Goal: Task Accomplishment & Management: Use online tool/utility

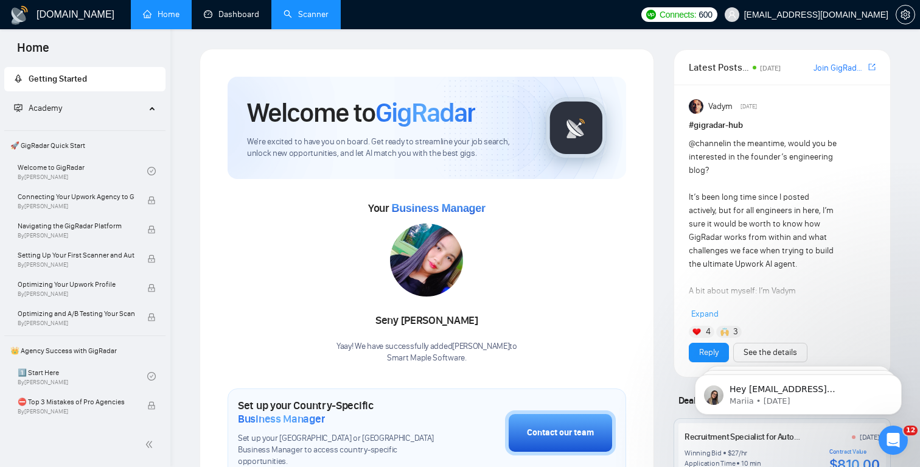
click at [284, 19] on link "Scanner" at bounding box center [306, 14] width 45 height 10
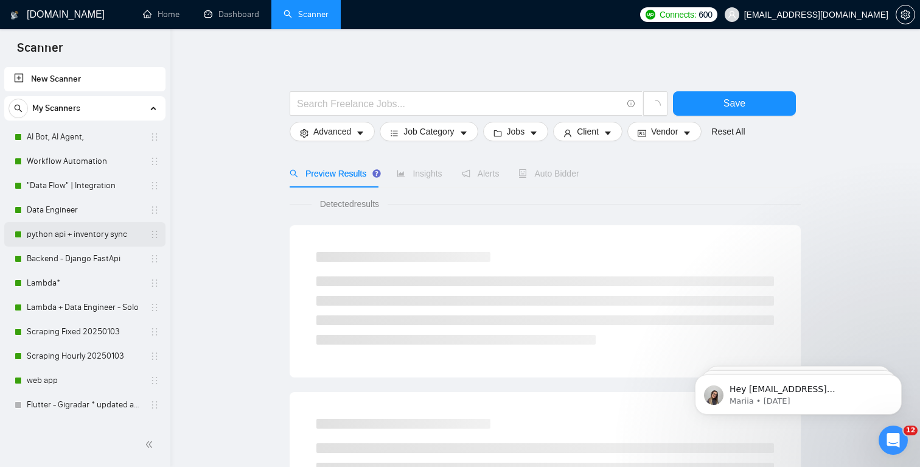
scroll to position [92, 0]
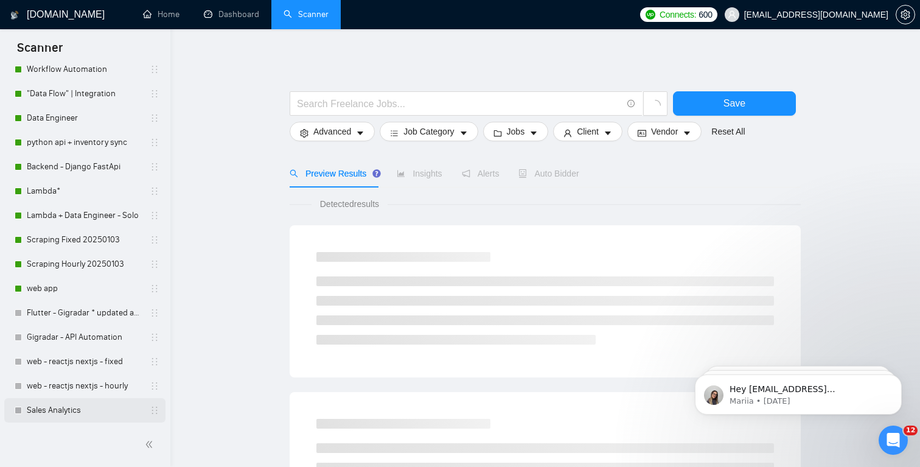
click at [71, 405] on link "Sales Analytics" at bounding box center [85, 410] width 116 height 24
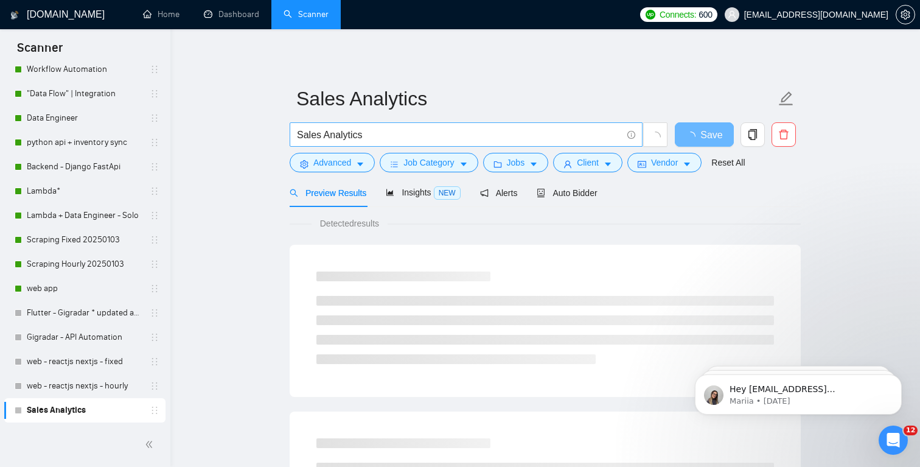
click at [412, 139] on input "Sales Analytics" at bounding box center [459, 134] width 325 height 15
paste input "Full-Stack Developer Needed for Web Application"
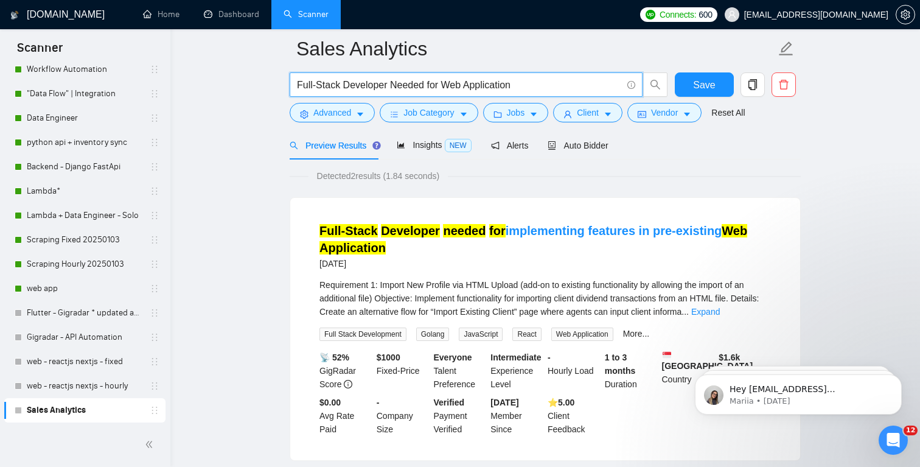
scroll to position [58, 0]
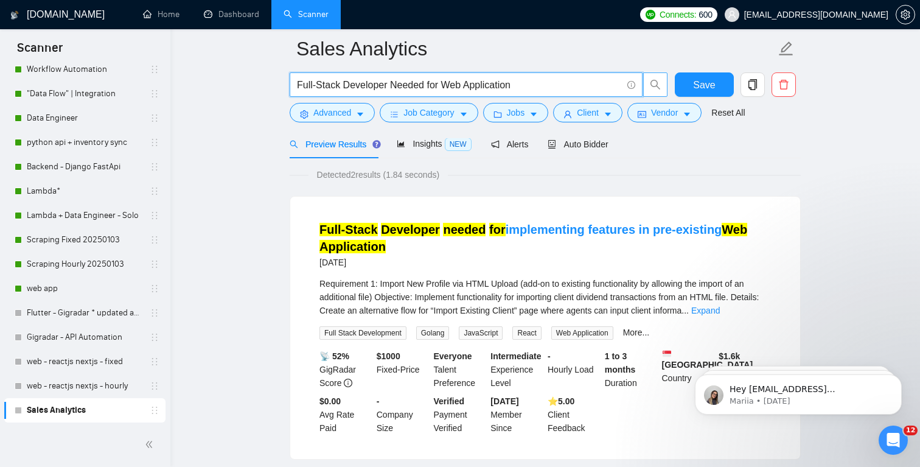
click at [656, 83] on icon "search" at bounding box center [655, 84] width 11 height 11
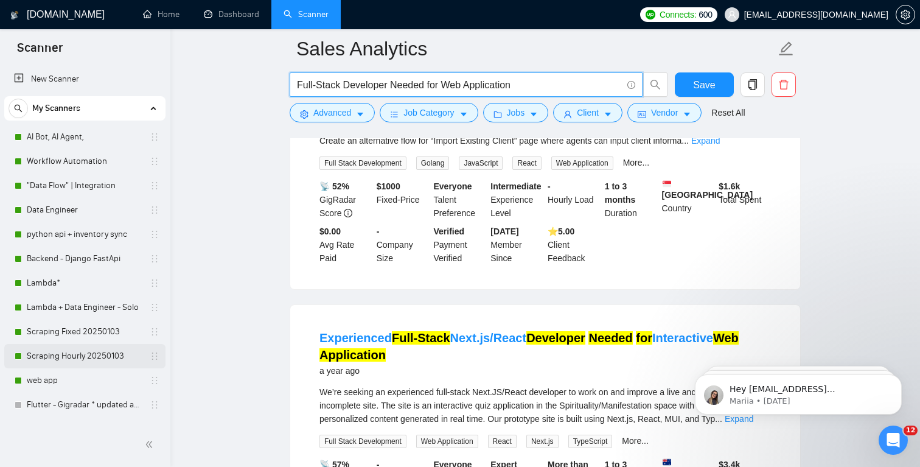
scroll to position [0, 0]
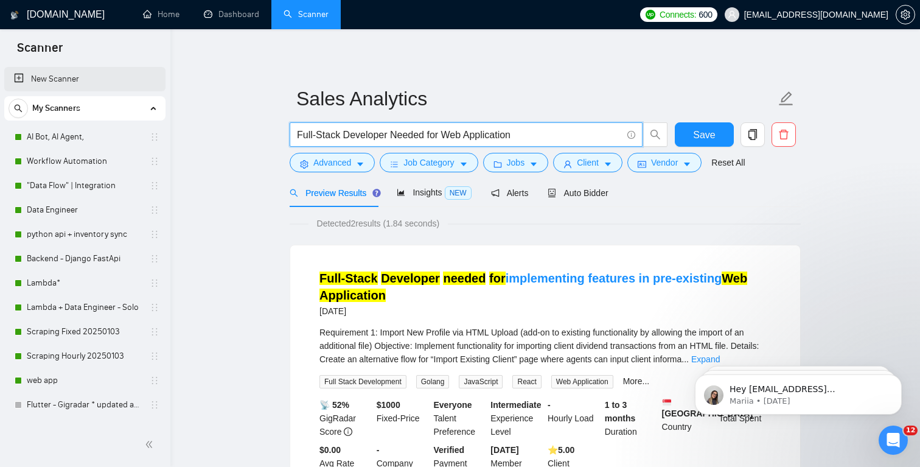
type input "Full-Stack Developer Needed for Web Application"
click at [62, 84] on link "New Scanner" at bounding box center [85, 79] width 142 height 24
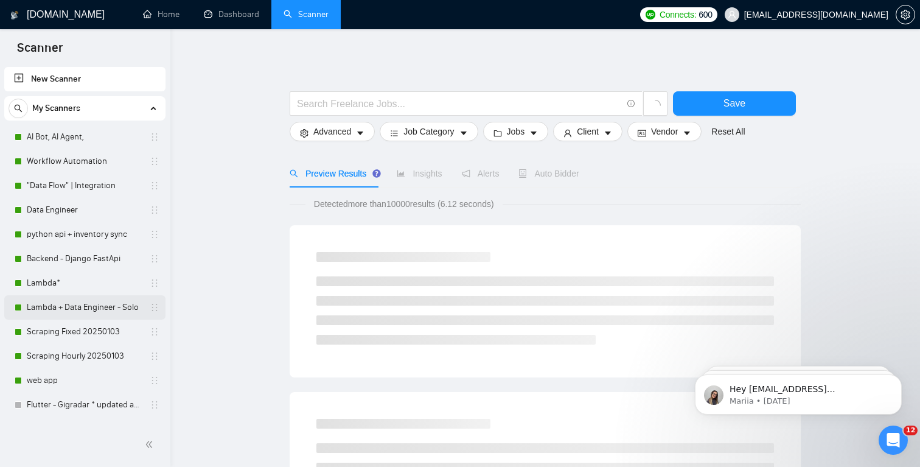
scroll to position [92, 0]
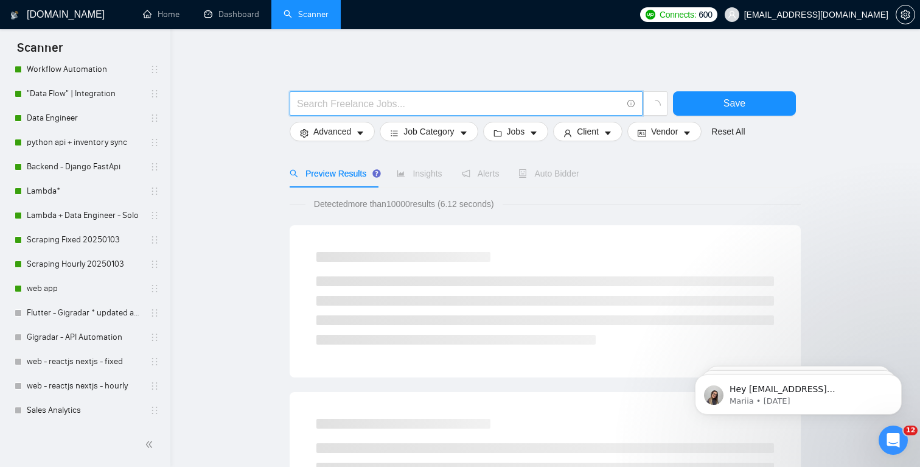
click at [372, 99] on input "text" at bounding box center [459, 103] width 325 height 15
paste input "Full-Stack Developer Needed for Web Application"
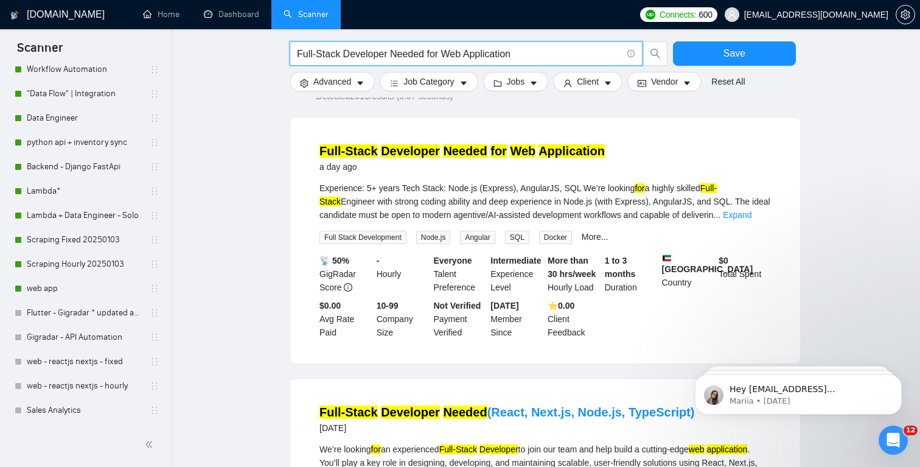
scroll to position [0, 0]
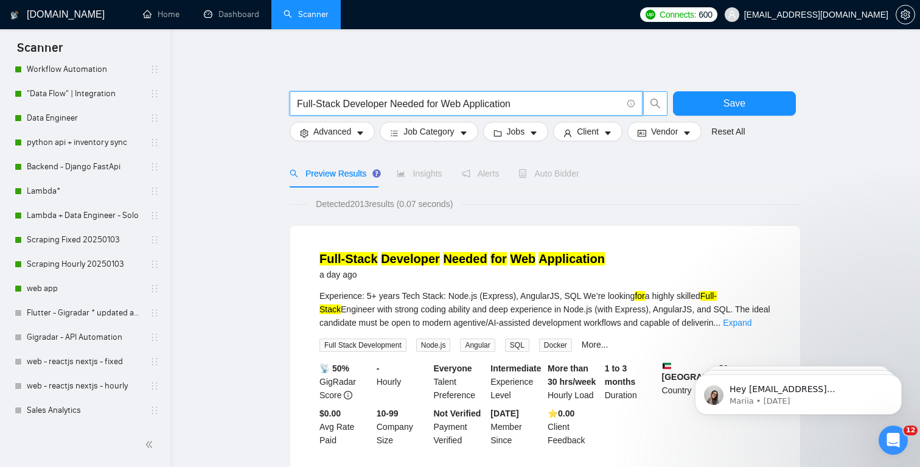
click at [648, 104] on span "search" at bounding box center [655, 103] width 23 height 11
type input "Full-Stack Developer Needed for Web Application"
click at [575, 111] on span "Full-Stack Developer Needed for Web Application" at bounding box center [466, 103] width 353 height 24
click at [576, 107] on input "Full-Stack Developer Needed for Web Application" at bounding box center [459, 103] width 325 height 15
click at [649, 105] on span "search" at bounding box center [655, 103] width 23 height 11
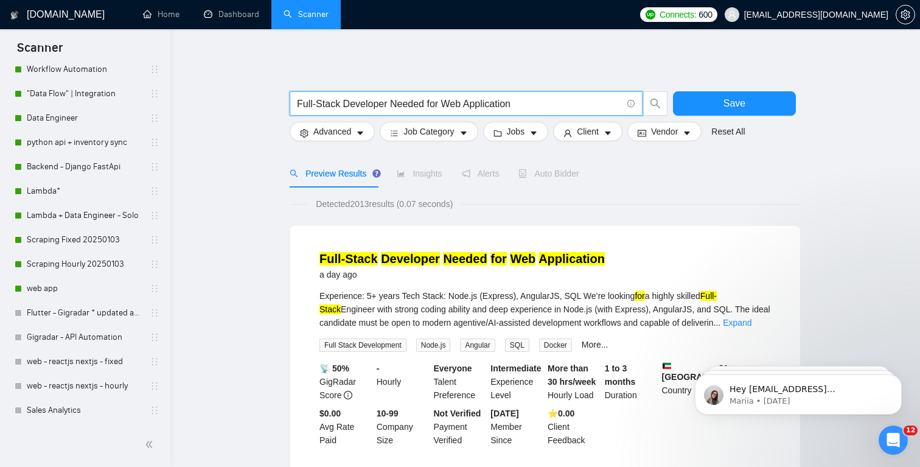
click at [409, 172] on span "Insights" at bounding box center [419, 174] width 45 height 10
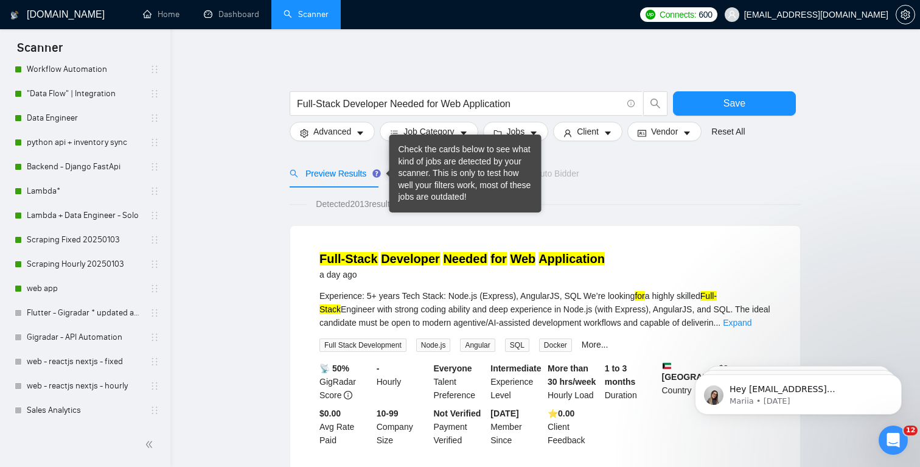
click at [368, 175] on span "Preview Results" at bounding box center [334, 174] width 88 height 10
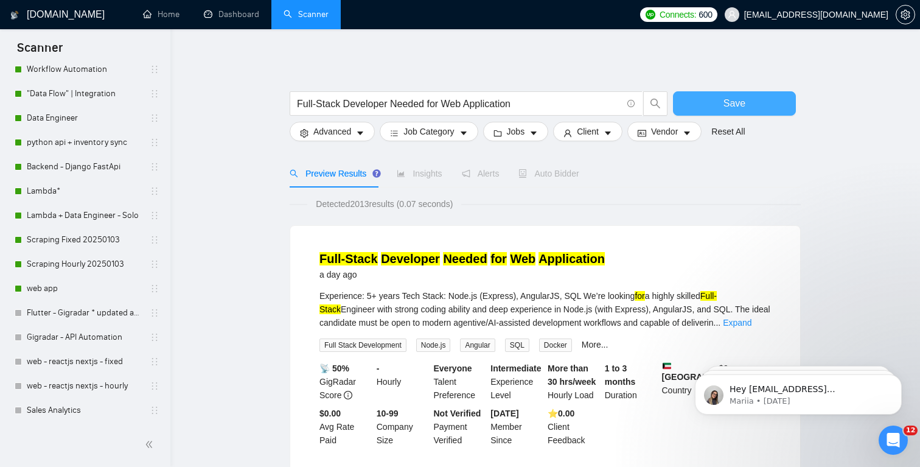
click at [712, 105] on button "Save" at bounding box center [734, 103] width 123 height 24
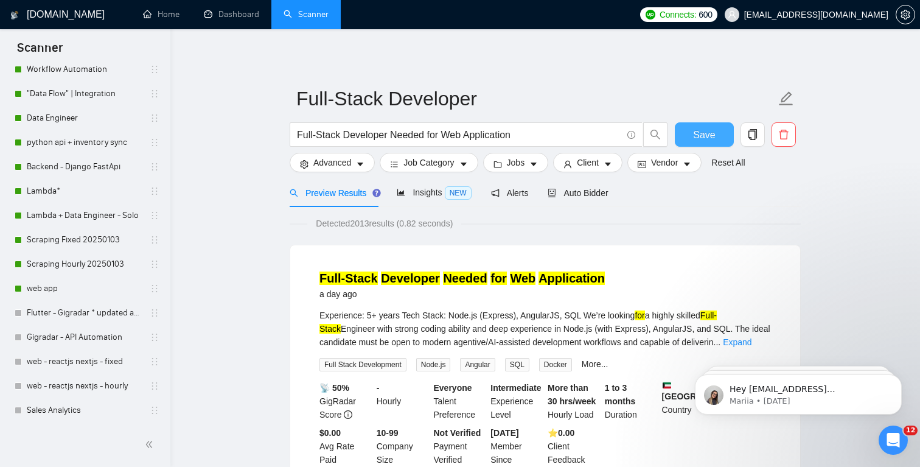
click at [690, 131] on button "Save" at bounding box center [704, 134] width 59 height 24
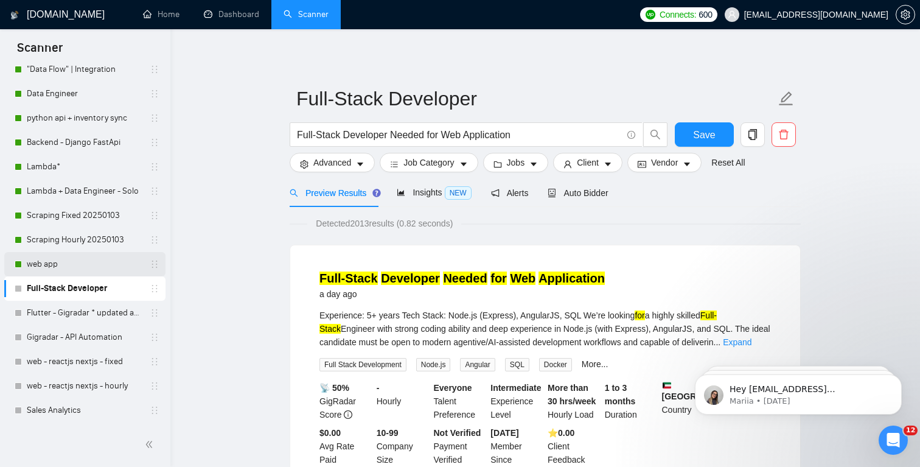
click at [62, 262] on link "web app" at bounding box center [85, 264] width 116 height 24
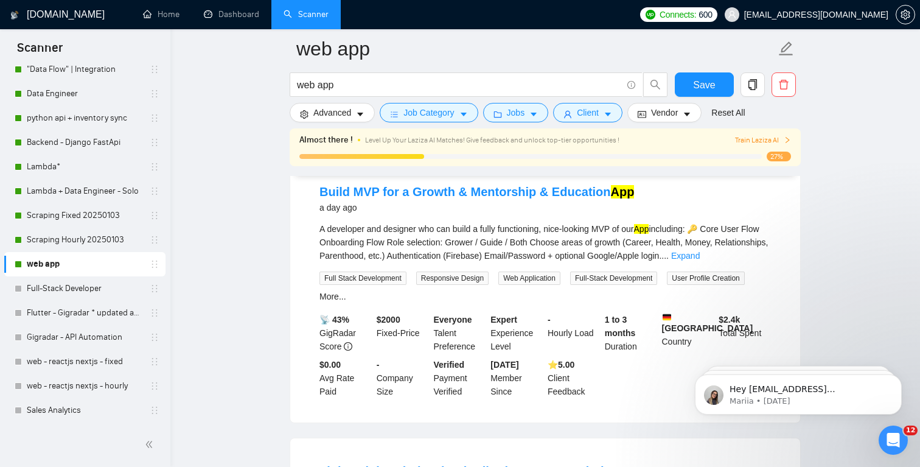
scroll to position [1448, 0]
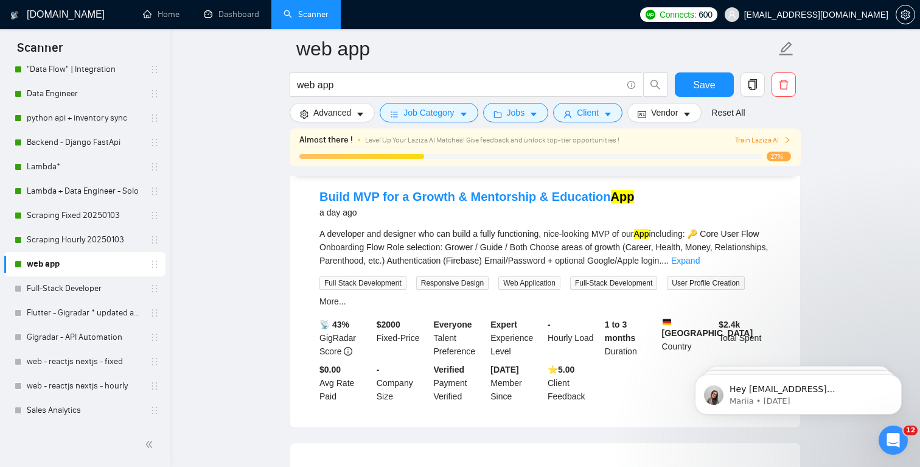
click at [595, 253] on div "A developer and designer who can build a fully functioning, nice-looking MVP of…" at bounding box center [546, 247] width 452 height 40
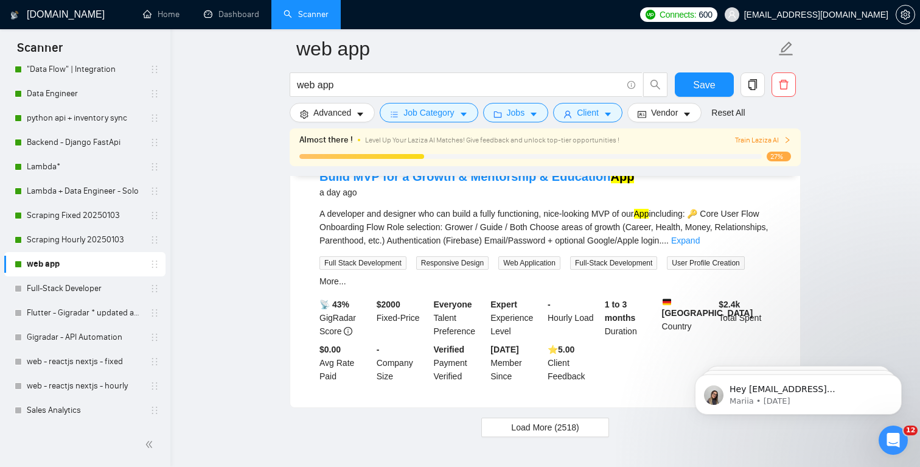
scroll to position [2509, 0]
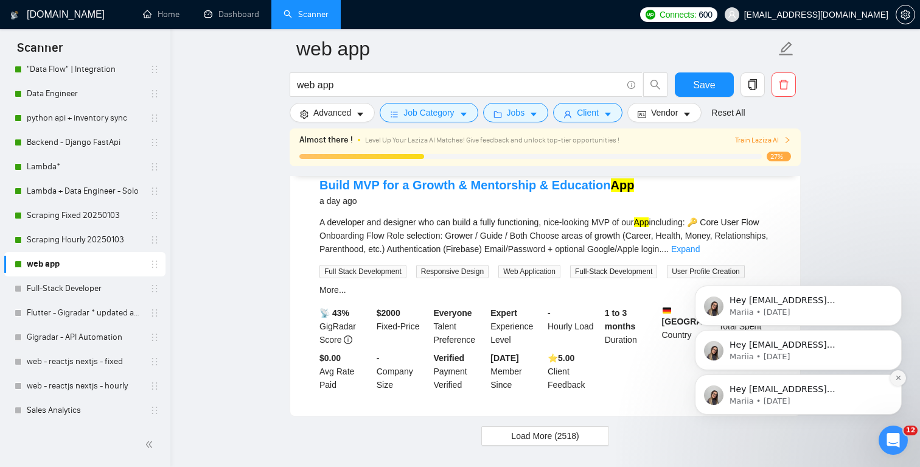
click at [899, 376] on icon "Dismiss notification" at bounding box center [898, 377] width 7 height 7
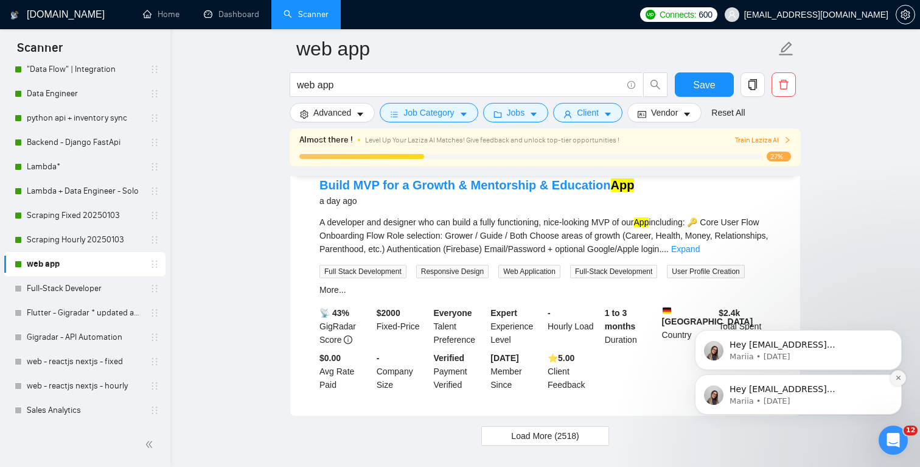
click at [899, 379] on icon "Dismiss notification" at bounding box center [898, 377] width 7 height 7
click at [899, 379] on icon "Dismiss notification" at bounding box center [898, 378] width 5 height 5
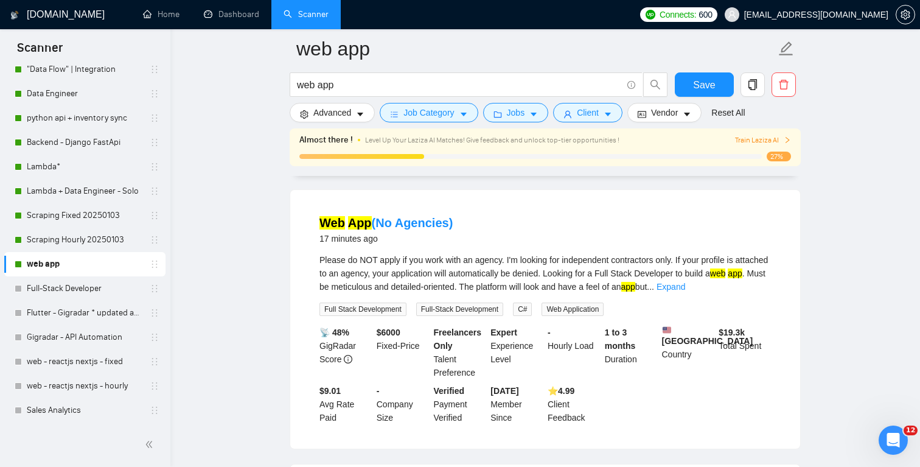
scroll to position [0, 0]
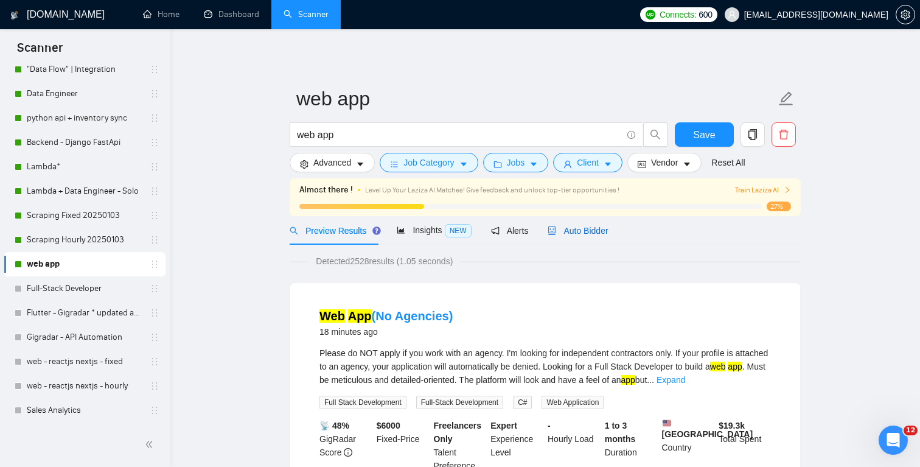
click at [605, 226] on span "Auto Bidder" at bounding box center [578, 231] width 60 height 10
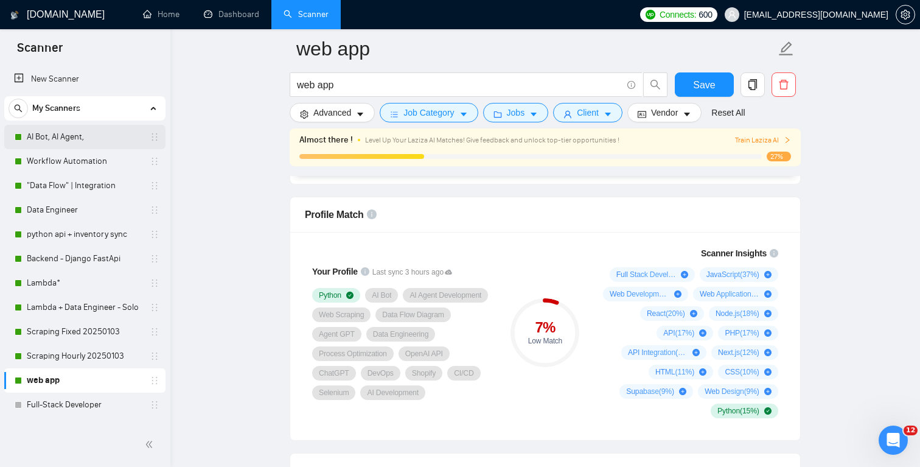
click at [108, 135] on link "AI Bot, AI Agent," at bounding box center [85, 137] width 116 height 24
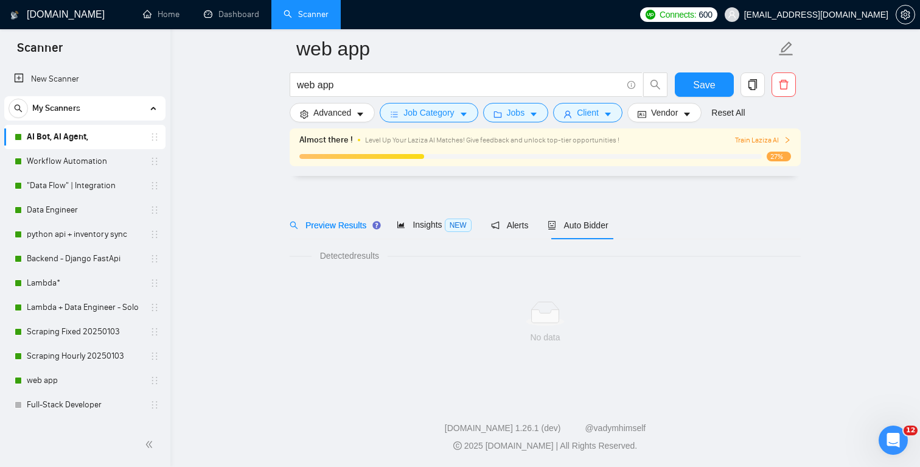
scroll to position [15, 0]
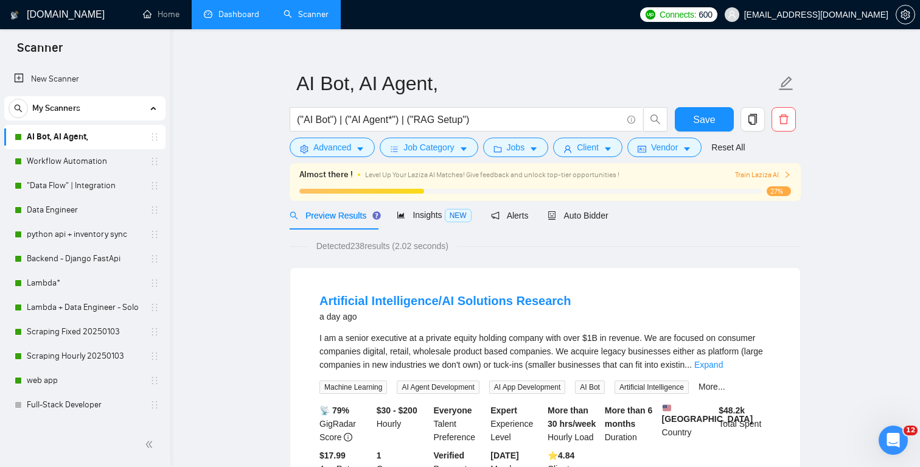
click at [223, 14] on link "Dashboard" at bounding box center [231, 14] width 55 height 10
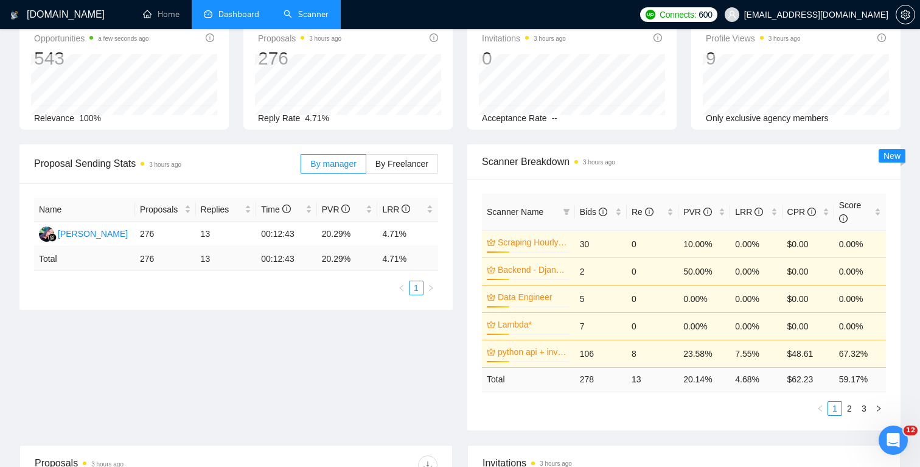
scroll to position [76, 0]
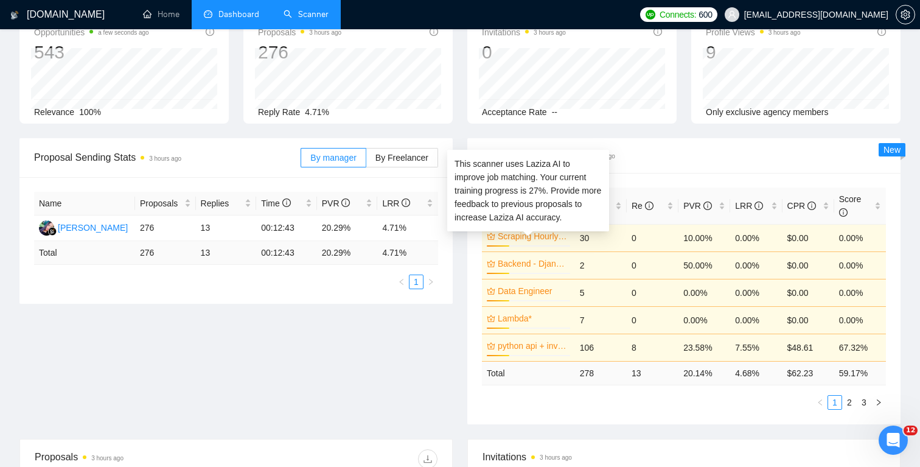
click at [548, 236] on link "Scraping Hourly 20250103" at bounding box center [533, 236] width 70 height 13
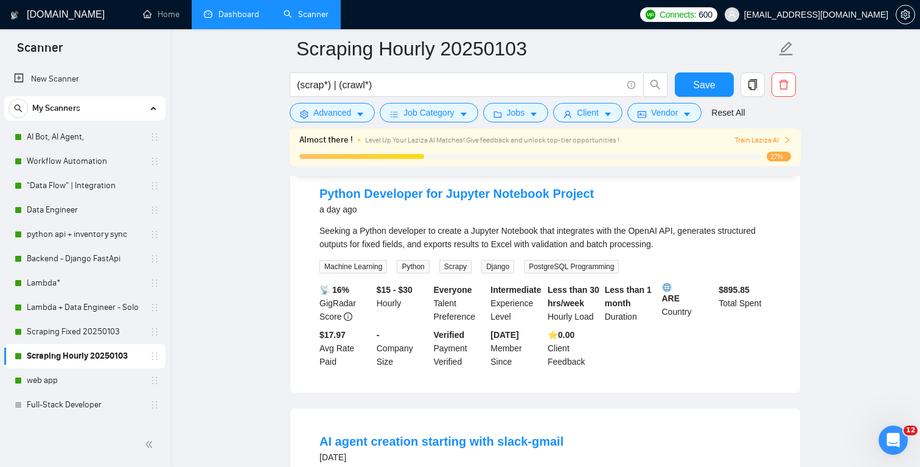
scroll to position [1, 0]
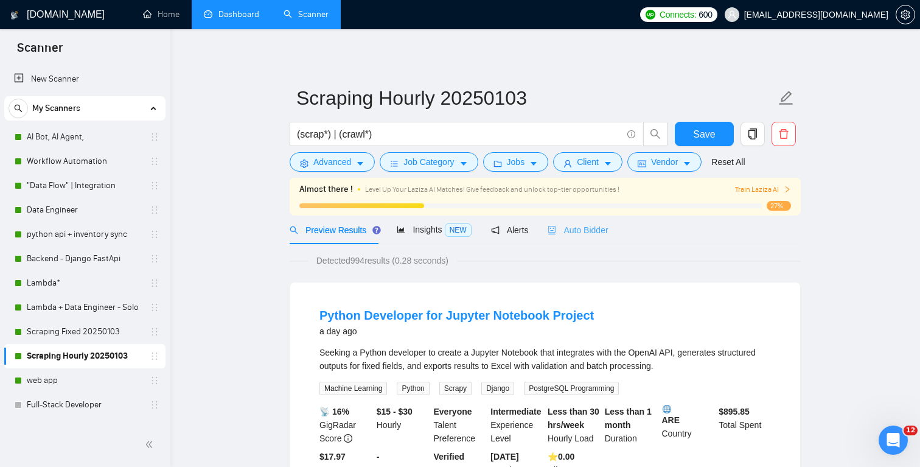
click at [583, 237] on div "Auto Bidder" at bounding box center [578, 230] width 60 height 29
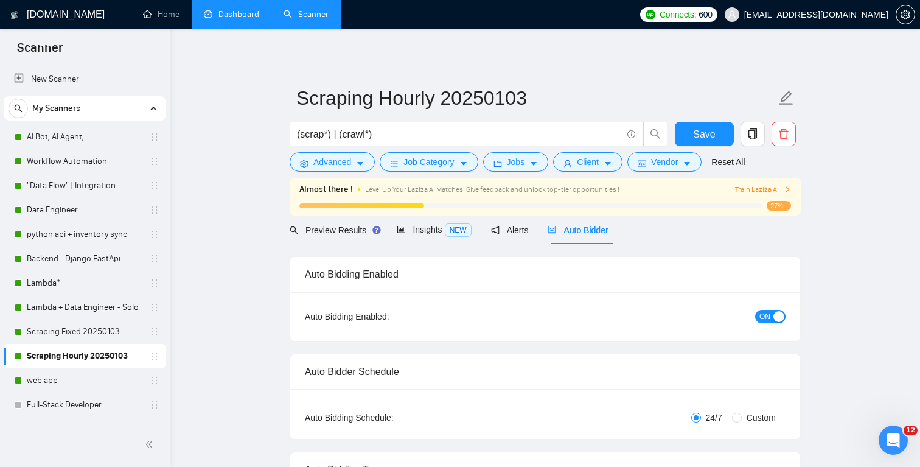
checkbox input "true"
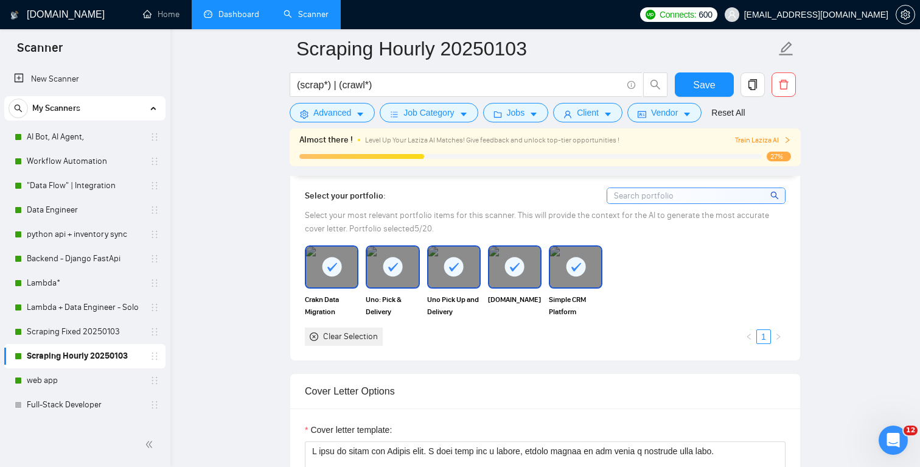
scroll to position [1017, 0]
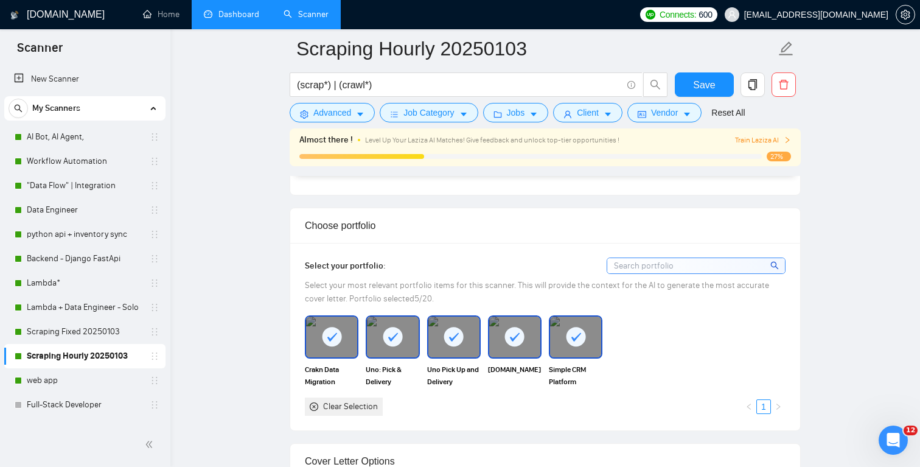
click at [337, 343] on rect at bounding box center [331, 336] width 19 height 19
click at [383, 339] on icon at bounding box center [393, 337] width 20 height 20
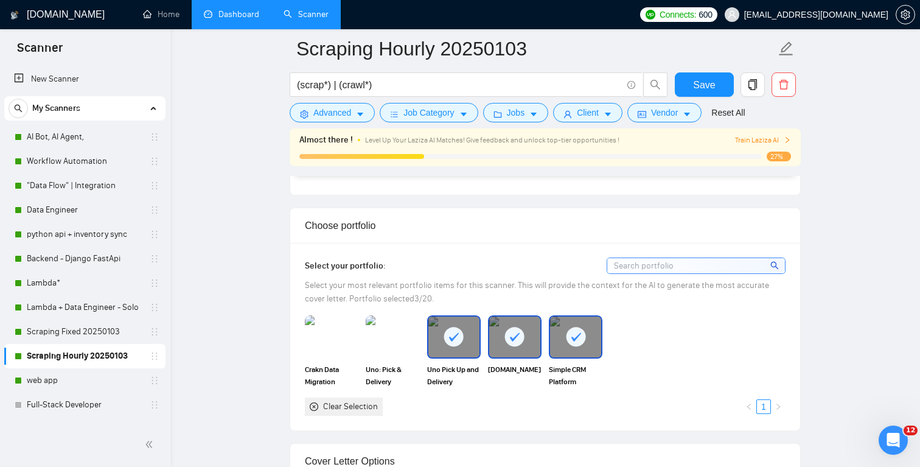
click at [455, 340] on rect at bounding box center [453, 336] width 19 height 19
click at [533, 333] on div at bounding box center [514, 337] width 51 height 40
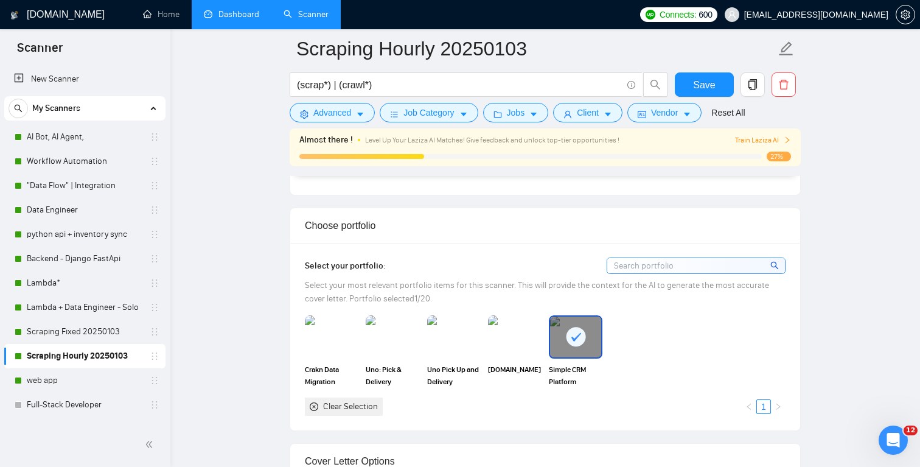
click at [568, 335] on rect at bounding box center [575, 336] width 19 height 19
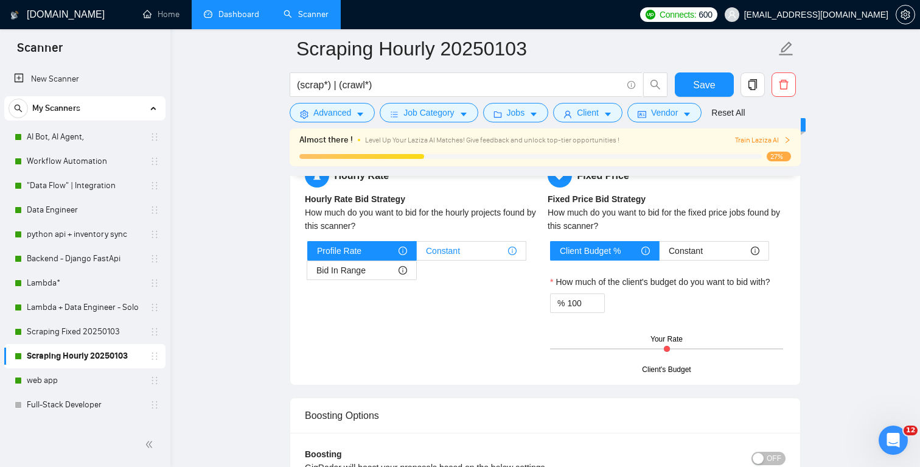
scroll to position [1909, 0]
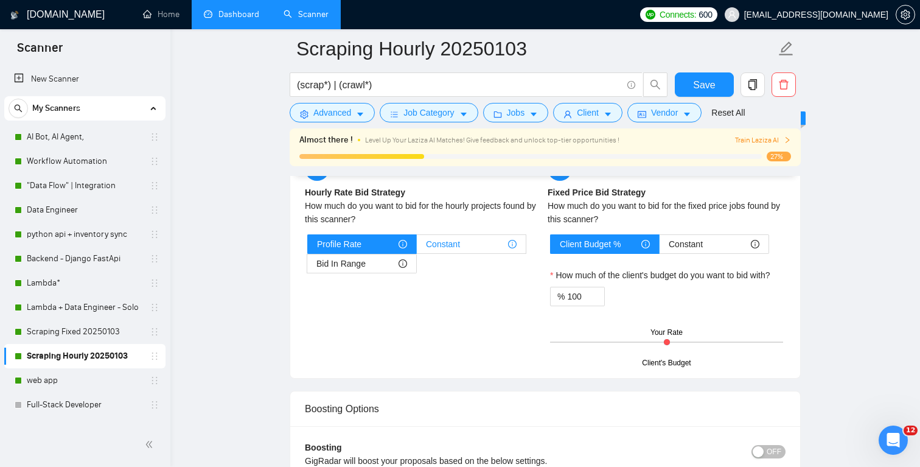
click at [436, 245] on span "Constant" at bounding box center [443, 244] width 34 height 18
click at [417, 247] on input "Constant" at bounding box center [417, 247] width 0 height 0
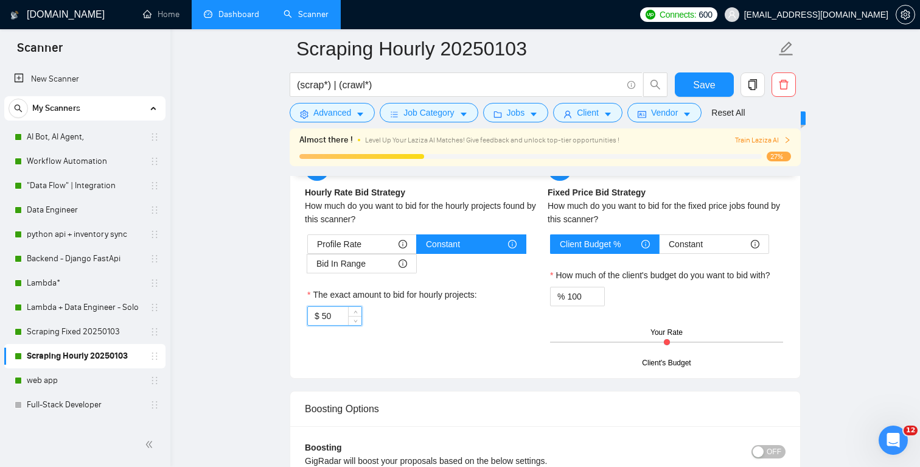
click at [344, 315] on input "50" at bounding box center [342, 316] width 40 height 18
type input "30"
click at [402, 373] on div "Hourly Rate Hourly Rate Bid Strategy How much do you want to bid for the hourly…" at bounding box center [545, 260] width 510 height 236
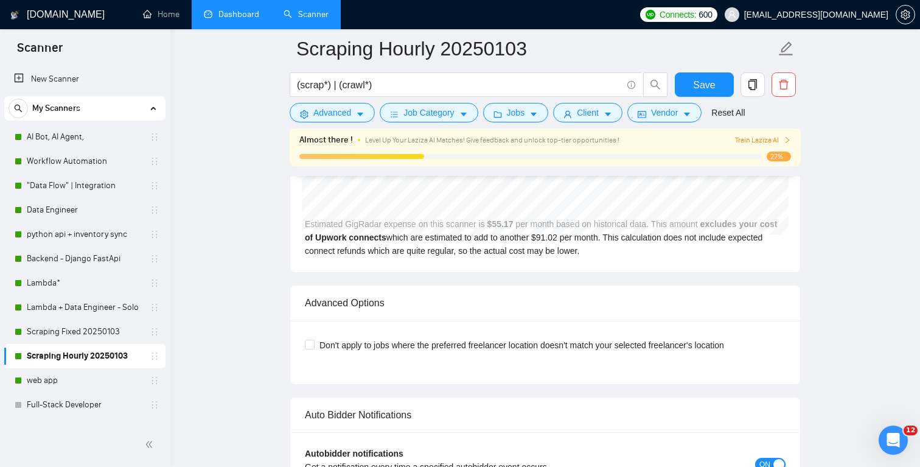
scroll to position [2611, 0]
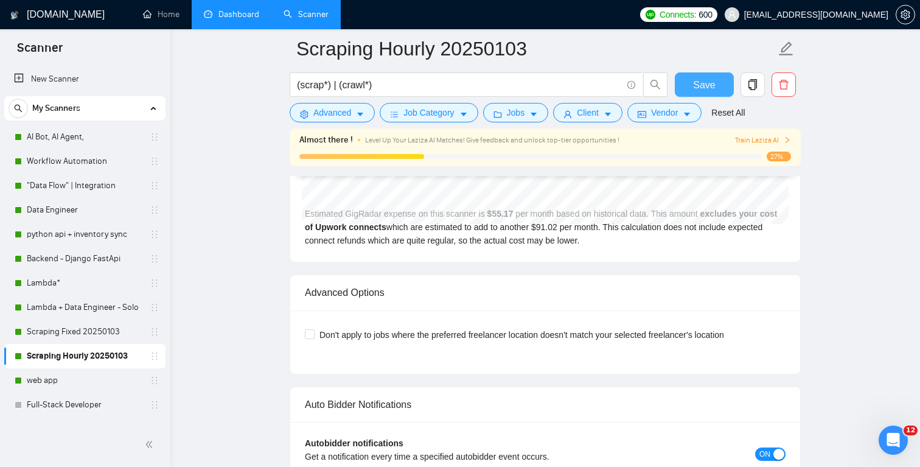
drag, startPoint x: 684, startPoint y: 91, endPoint x: 675, endPoint y: 90, distance: 9.2
click at [684, 91] on button "Save" at bounding box center [704, 84] width 59 height 24
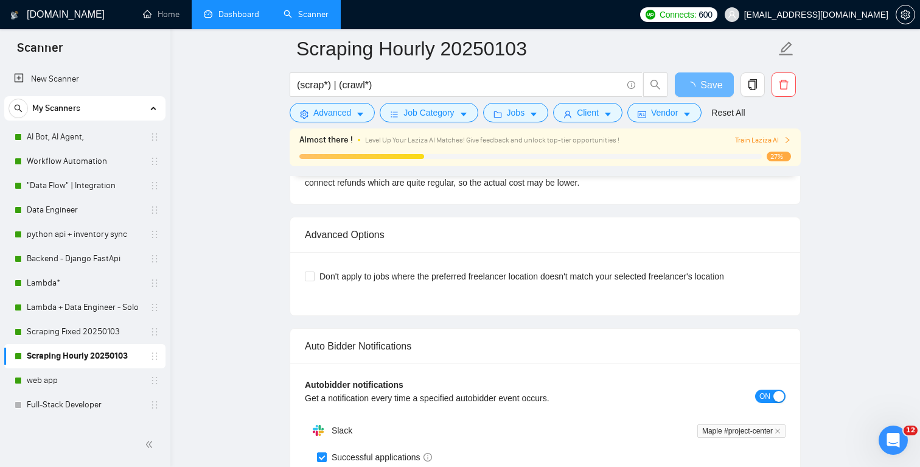
click at [296, 19] on link "Scanner" at bounding box center [306, 14] width 45 height 10
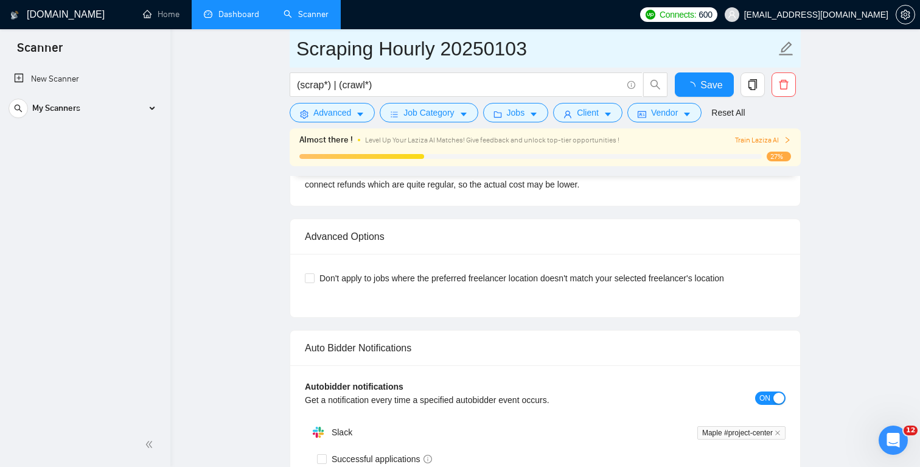
checkbox input "true"
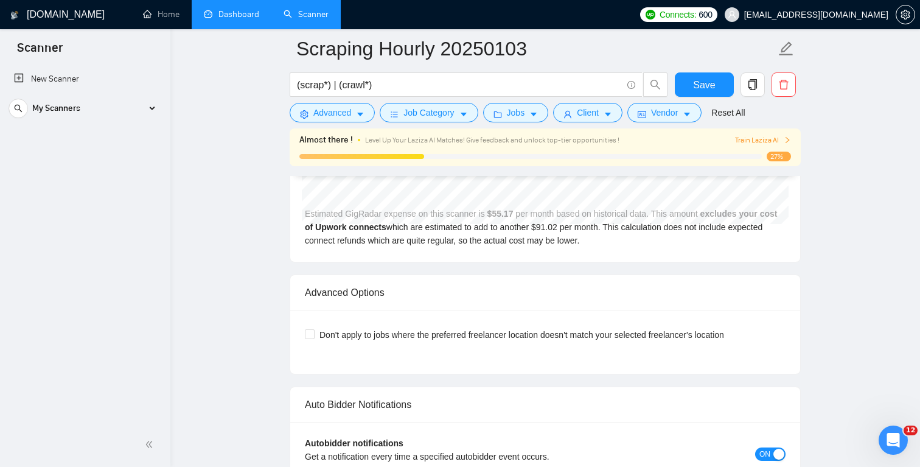
click at [239, 15] on link "Dashboard" at bounding box center [231, 14] width 55 height 10
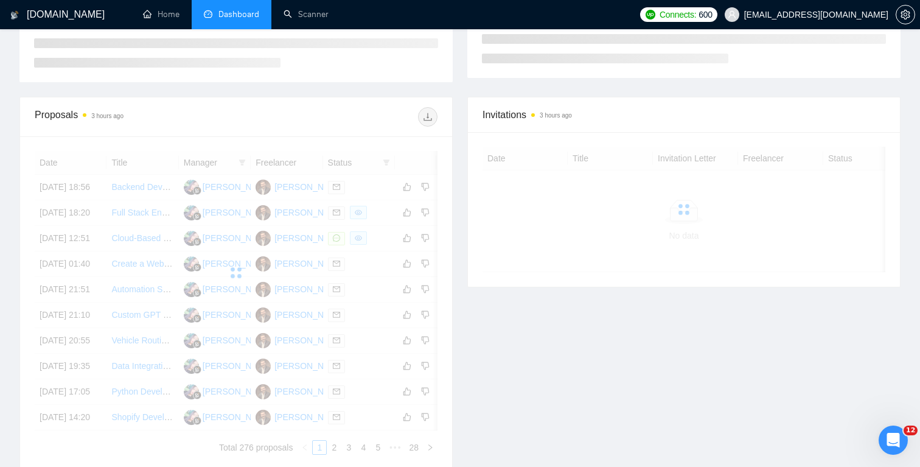
scroll to position [294, 0]
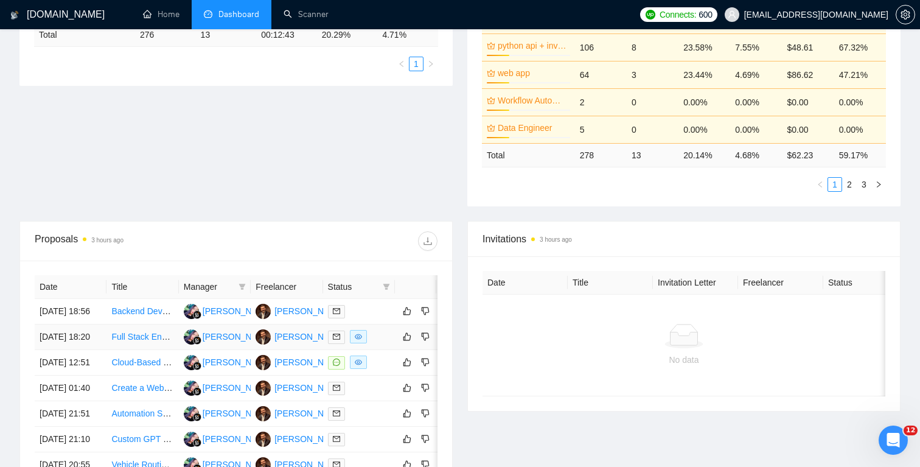
click at [152, 342] on link "Full Stack Engineer" at bounding box center [148, 337] width 74 height 10
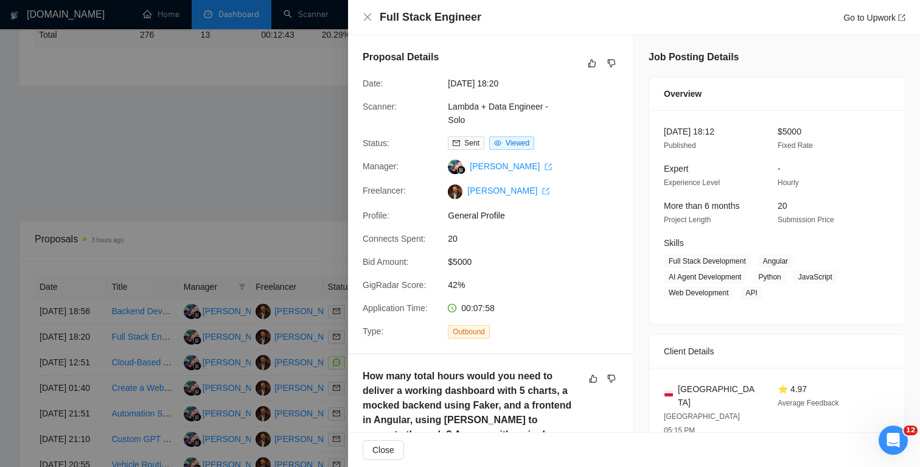
click at [341, 242] on div at bounding box center [460, 233] width 920 height 467
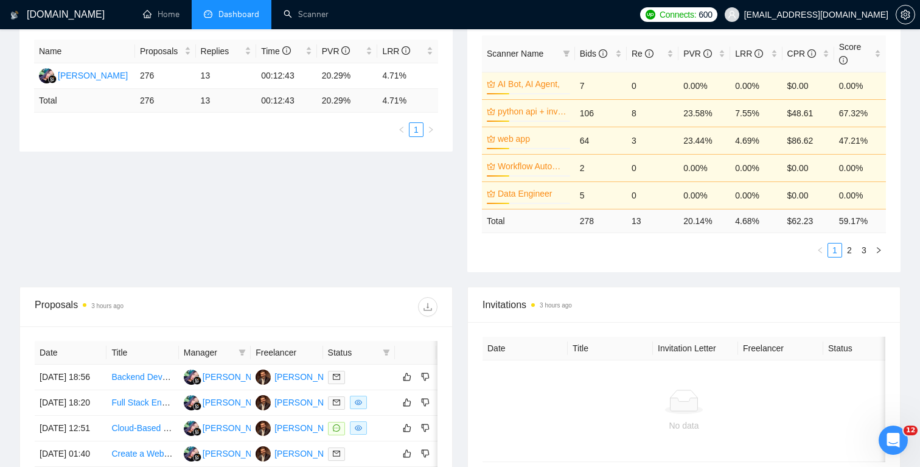
scroll to position [164, 0]
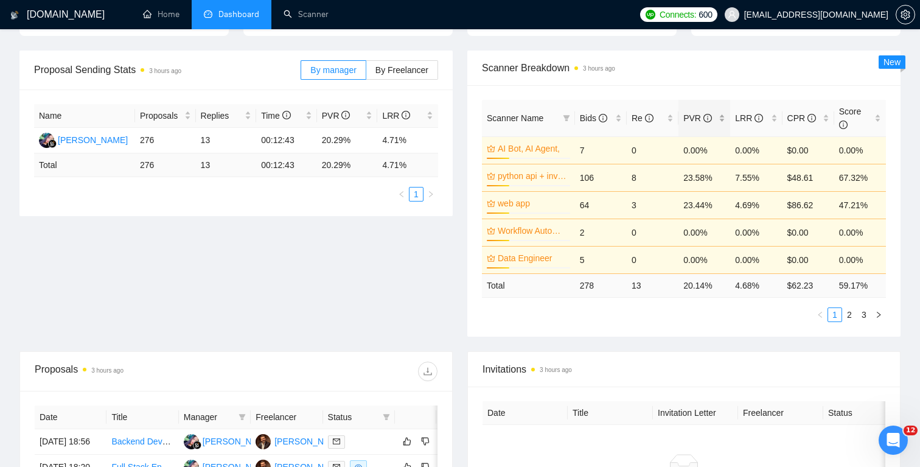
click at [693, 121] on span "PVR" at bounding box center [698, 118] width 29 height 10
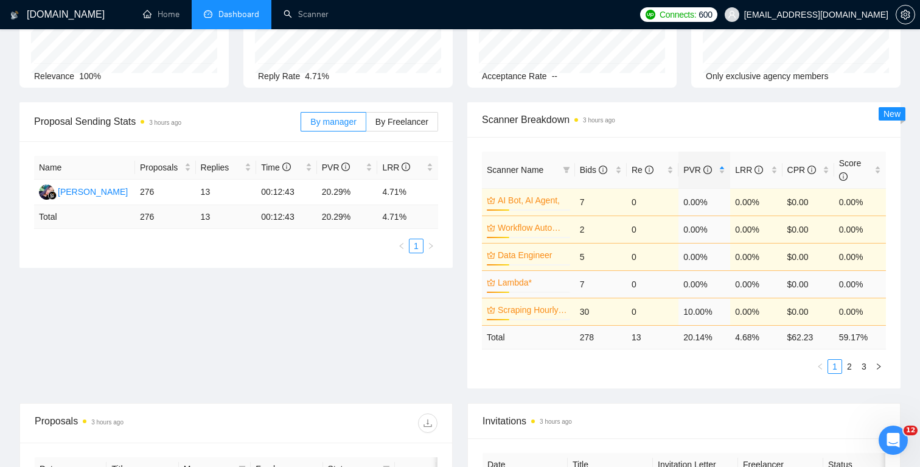
scroll to position [74, 0]
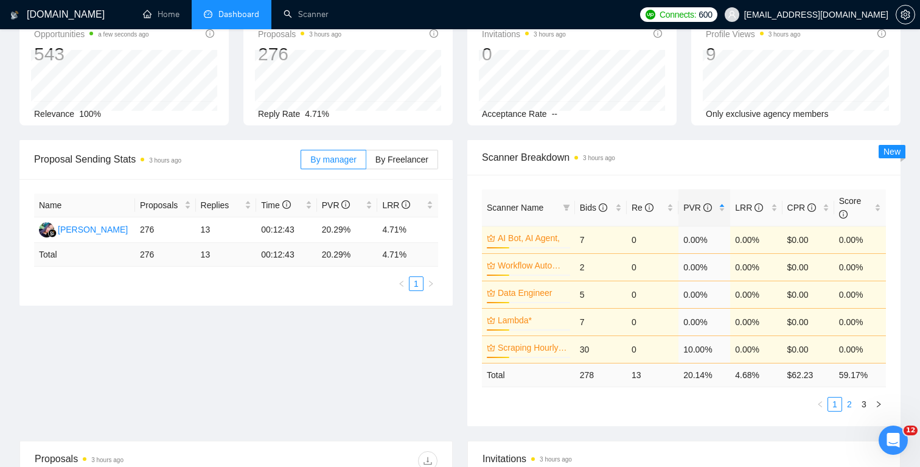
click at [848, 407] on link "2" at bounding box center [849, 404] width 13 height 13
click at [864, 408] on link "3" at bounding box center [864, 404] width 13 height 13
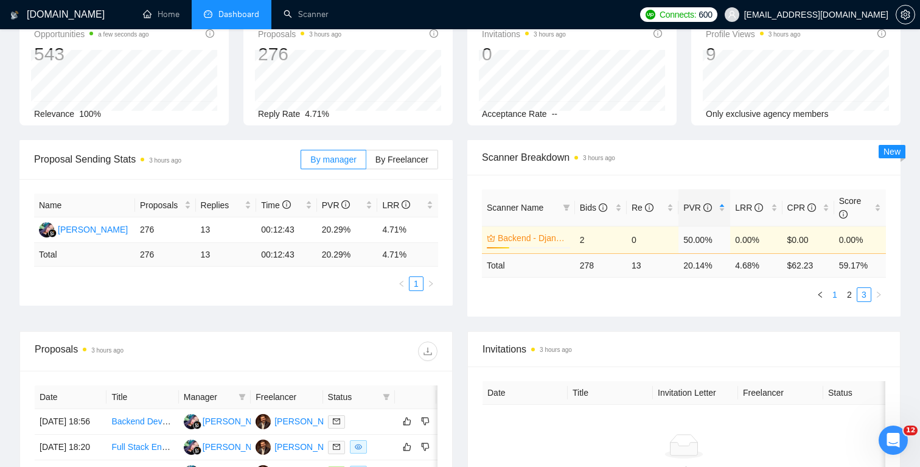
click at [832, 300] on link "1" at bounding box center [835, 294] width 13 height 13
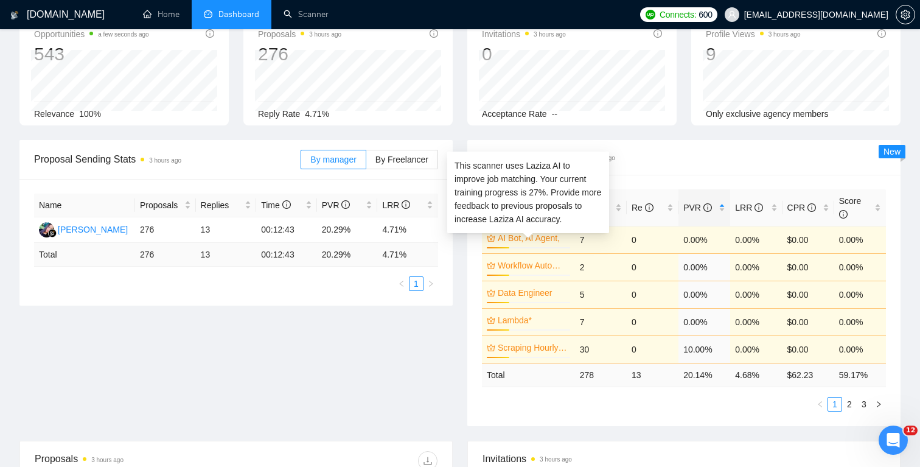
click at [530, 235] on link "AI Bot, AI Agent," at bounding box center [533, 237] width 70 height 13
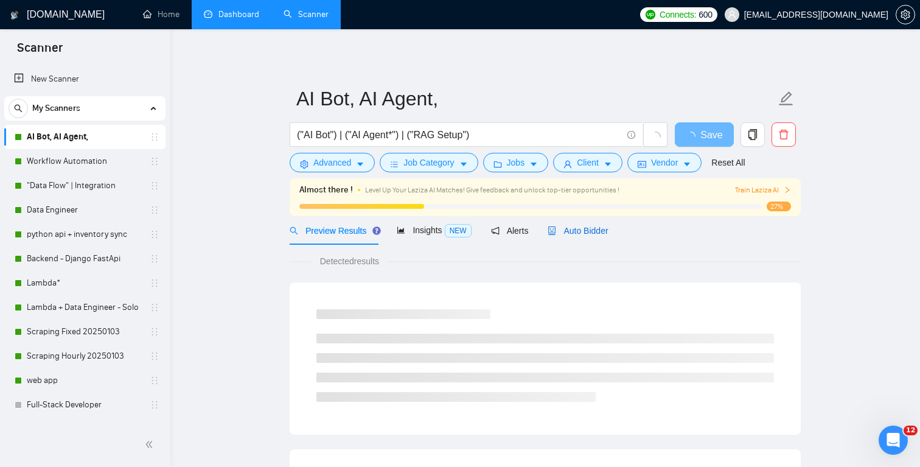
click at [568, 236] on div "Auto Bidder" at bounding box center [578, 230] width 60 height 13
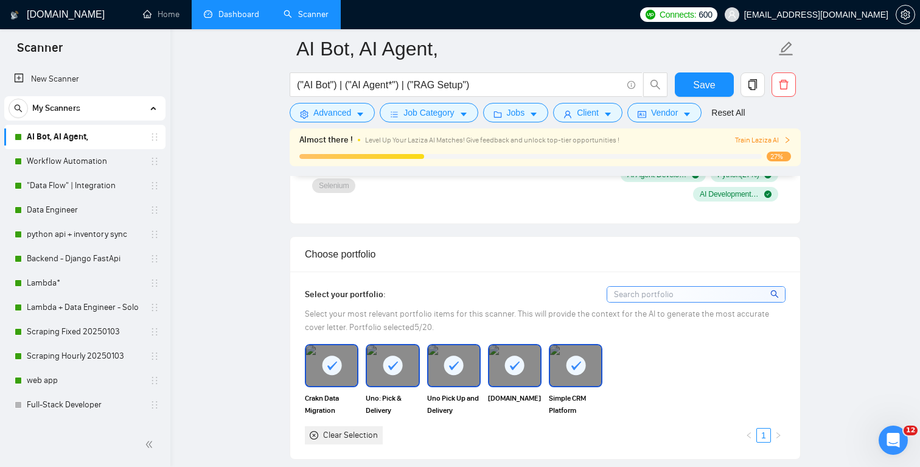
scroll to position [969, 0]
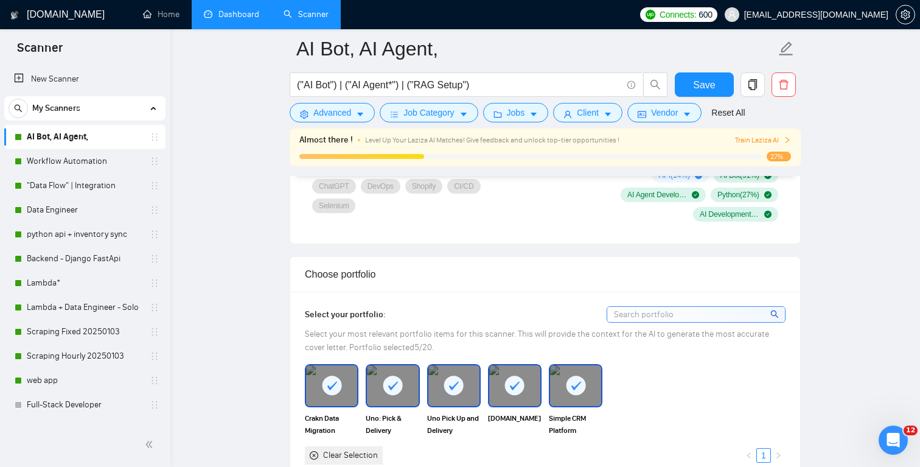
click at [576, 376] on rect at bounding box center [575, 385] width 19 height 19
click at [521, 379] on rect at bounding box center [514, 385] width 19 height 19
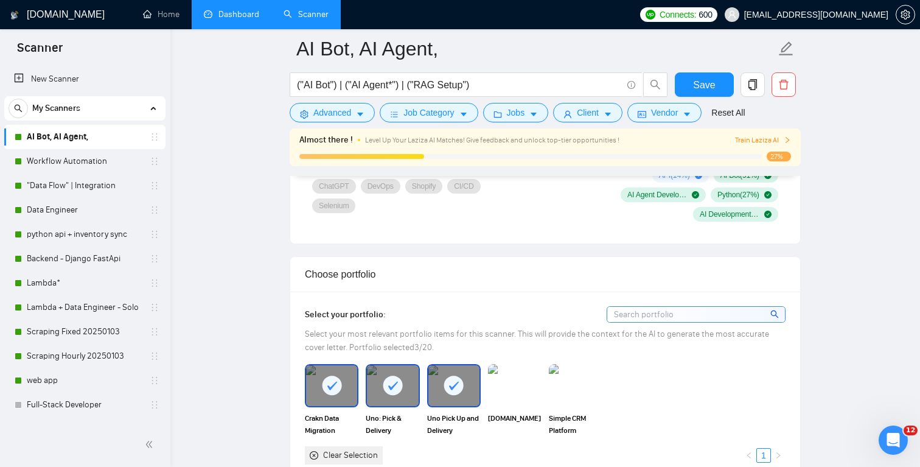
click at [463, 388] on icon at bounding box center [454, 386] width 20 height 20
click at [399, 388] on rect at bounding box center [393, 385] width 19 height 19
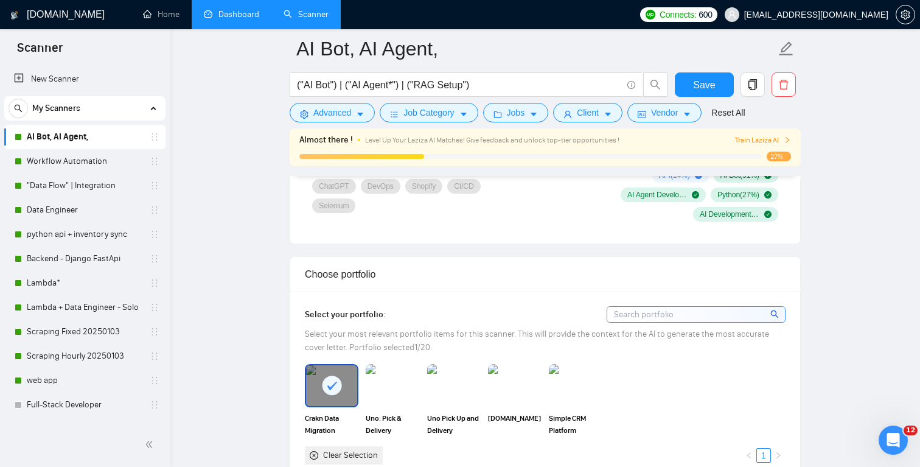
click at [359, 388] on div "Crakn Data Migration Software" at bounding box center [331, 400] width 61 height 72
click at [345, 387] on div at bounding box center [331, 385] width 51 height 40
click at [704, 79] on span "Save" at bounding box center [704, 84] width 22 height 15
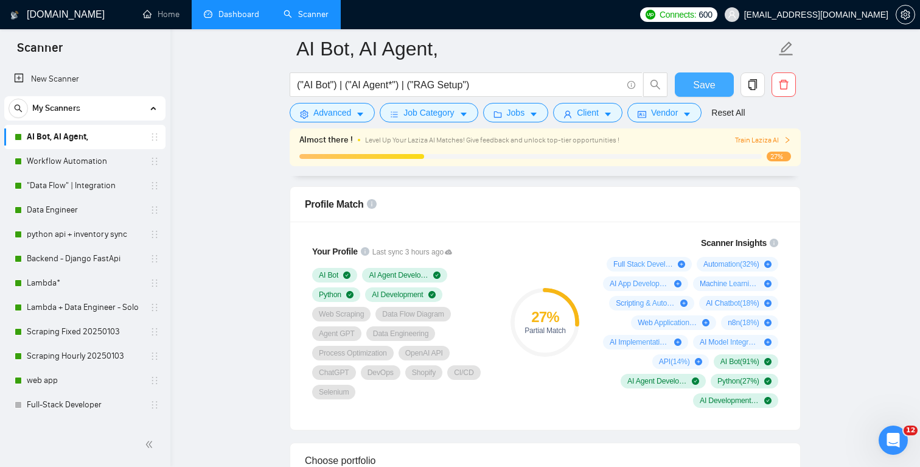
scroll to position [798, 0]
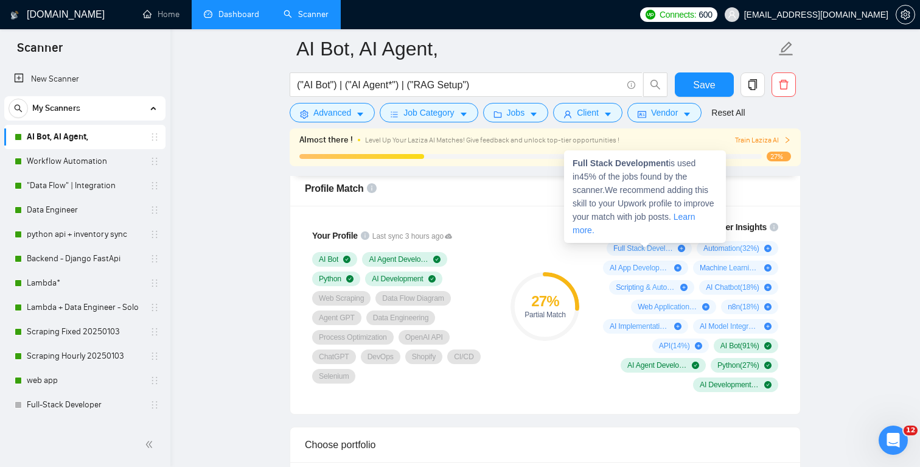
click at [645, 249] on span "Full Stack Development ( 45 %)" at bounding box center [644, 249] width 60 height 10
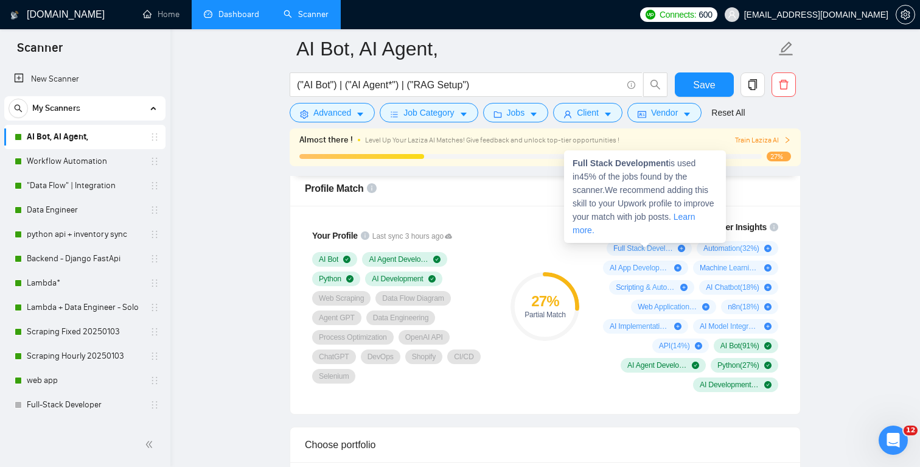
click at [679, 248] on icon "plus-circle" at bounding box center [681, 248] width 7 height 7
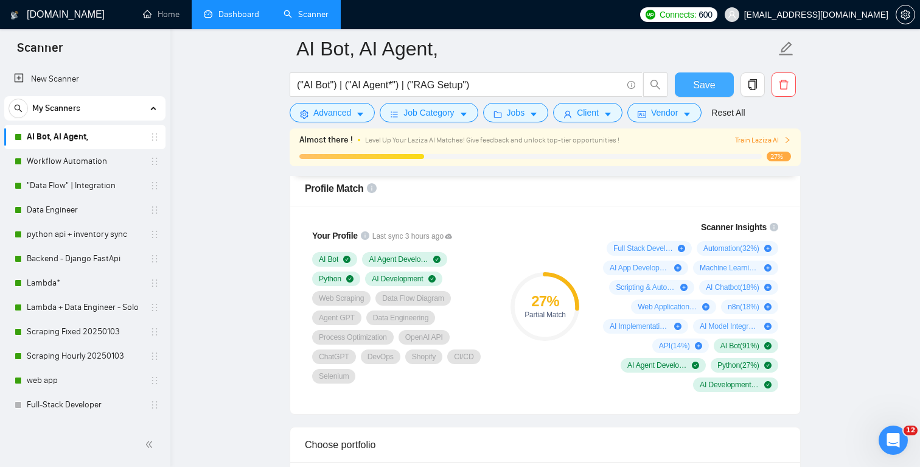
click at [703, 82] on span "Save" at bounding box center [704, 84] width 22 height 15
click at [63, 157] on link "Workflow Automation" at bounding box center [85, 161] width 116 height 24
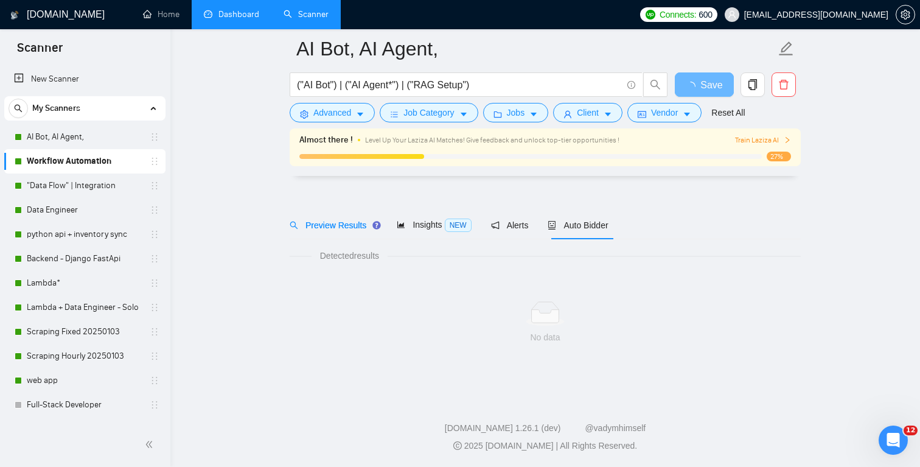
scroll to position [15, 0]
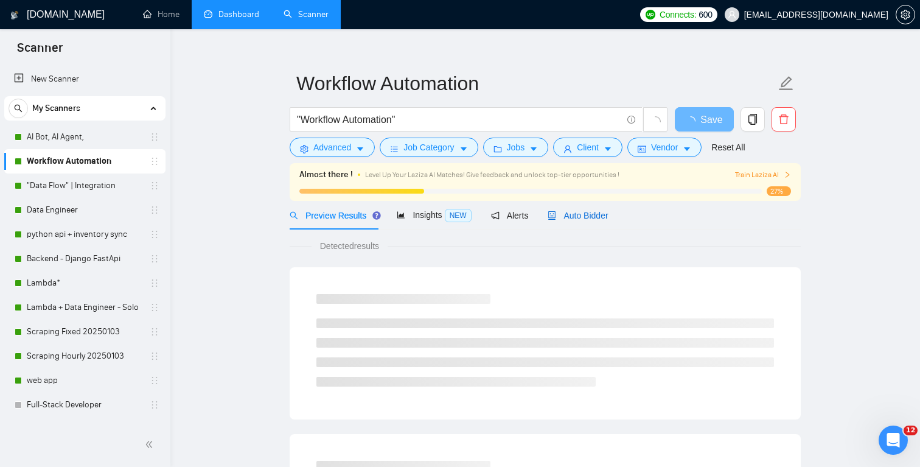
click at [576, 211] on span "Auto Bidder" at bounding box center [578, 216] width 60 height 10
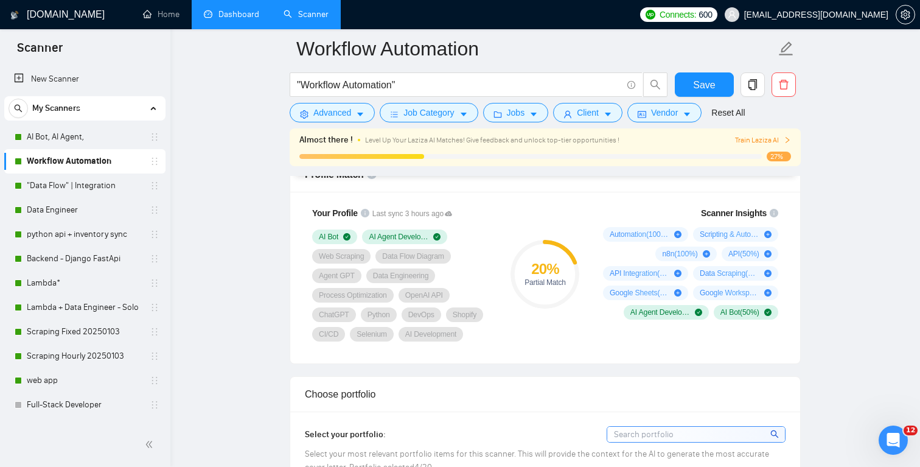
scroll to position [835, 0]
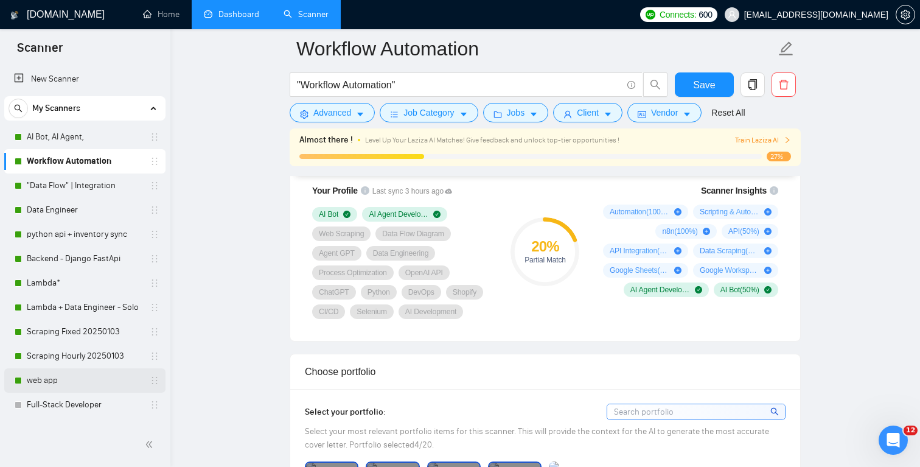
click at [77, 376] on link "web app" at bounding box center [85, 380] width 116 height 24
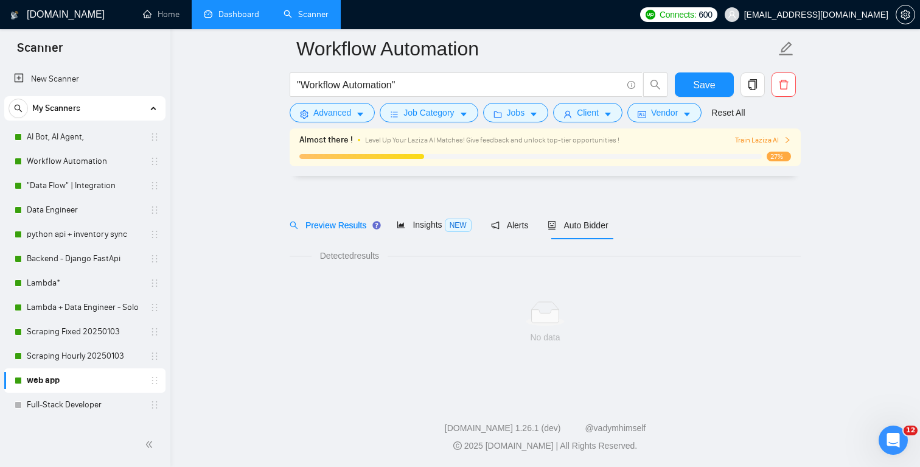
scroll to position [15, 0]
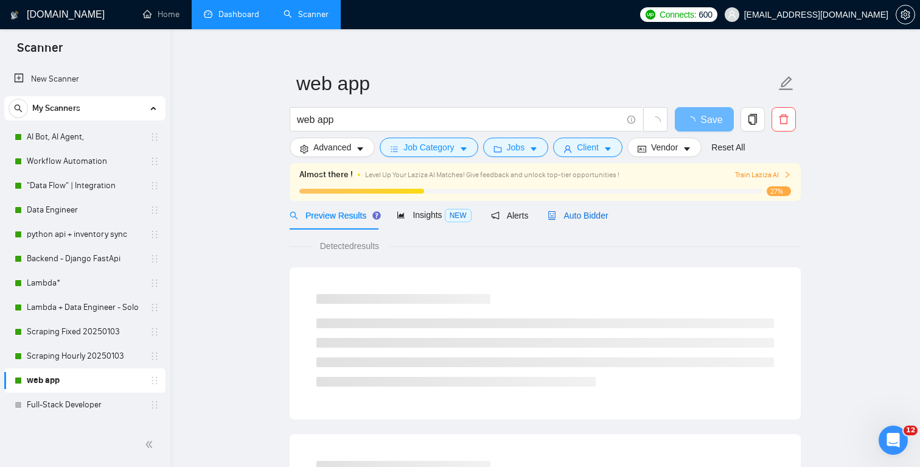
click at [572, 219] on span "Auto Bidder" at bounding box center [578, 216] width 60 height 10
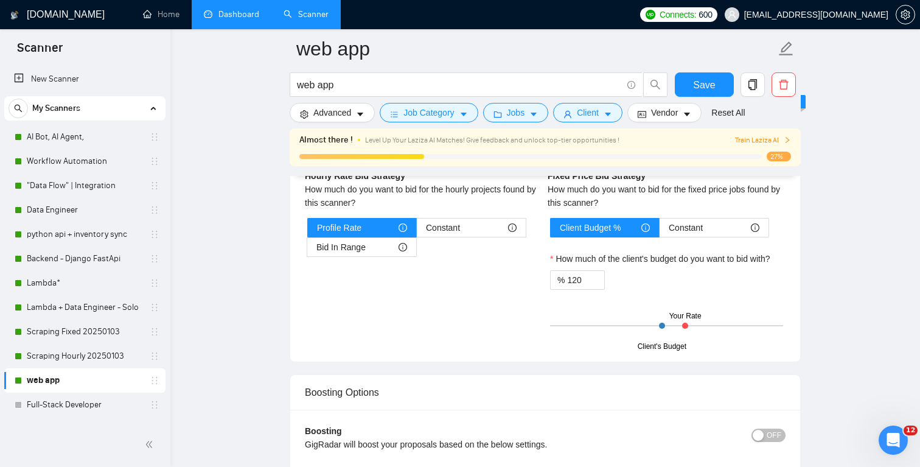
scroll to position [1923, 0]
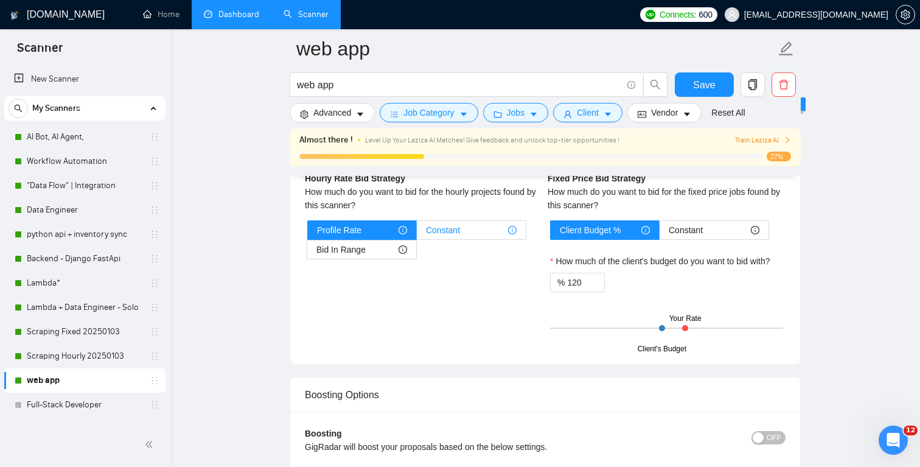
click at [464, 230] on div "Constant" at bounding box center [471, 230] width 91 height 18
click at [417, 233] on input "Constant" at bounding box center [417, 233] width 0 height 0
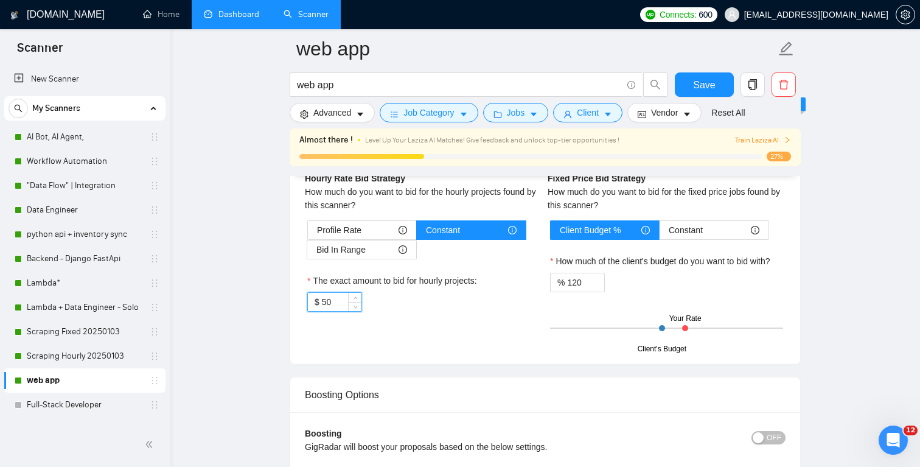
click at [346, 298] on input "50" at bounding box center [342, 302] width 40 height 18
type input "30"
click at [411, 345] on div "Hourly Rate Hourly Rate Bid Strategy How much do you want to bid for the hourly…" at bounding box center [546, 245] width 486 height 207
click at [710, 86] on span "Save" at bounding box center [704, 84] width 22 height 15
